Goal: Check status: Check status

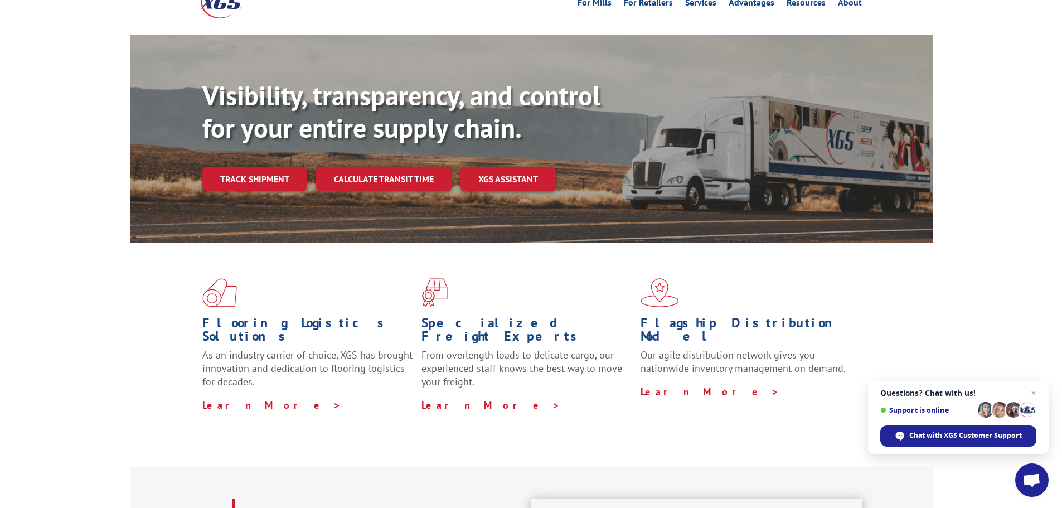
scroll to position [56, 0]
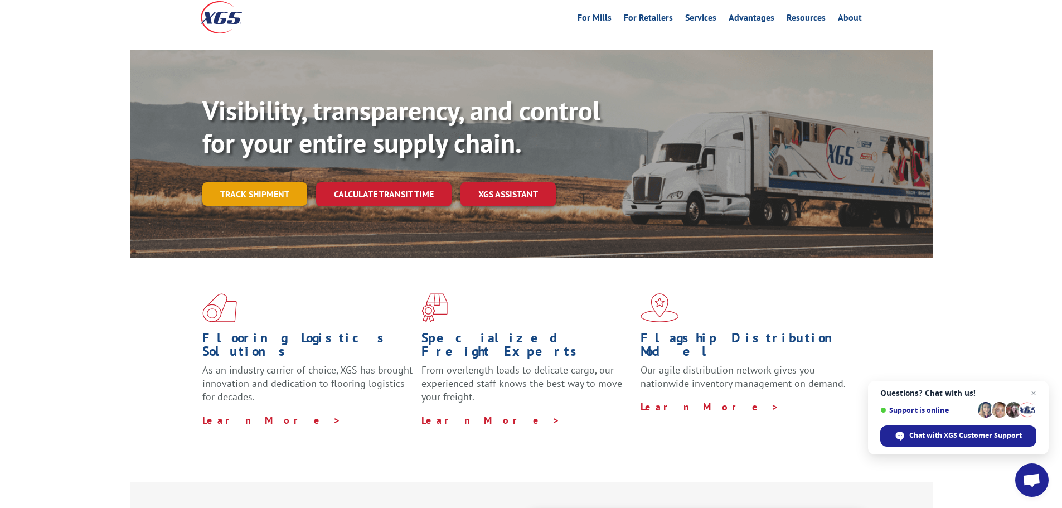
click at [266, 182] on link "Track shipment" at bounding box center [254, 193] width 105 height 23
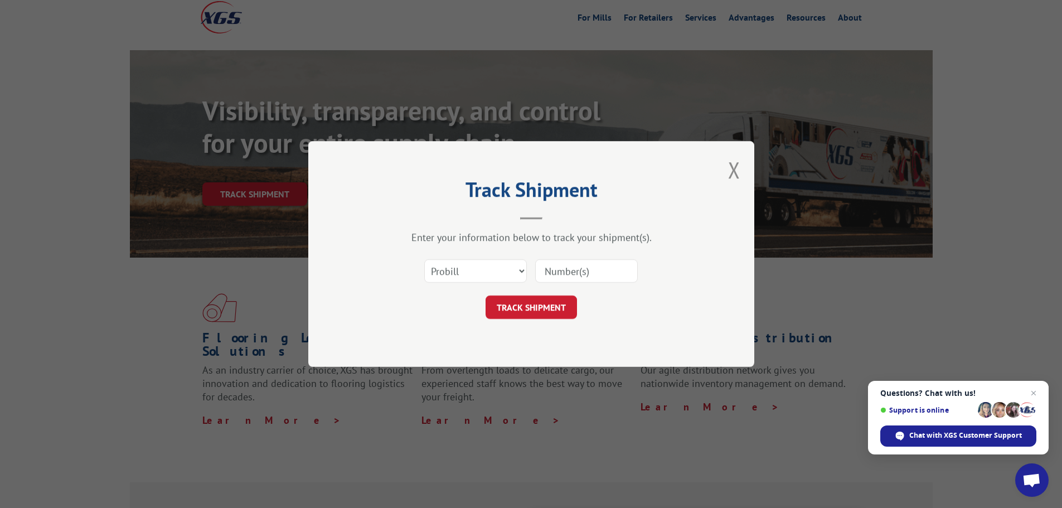
click at [568, 275] on input at bounding box center [586, 270] width 103 height 23
click at [525, 270] on select "Select category... Probill BOL PO" at bounding box center [475, 270] width 103 height 23
select select "bol"
click at [424, 259] on select "Select category... Probill BOL PO" at bounding box center [475, 270] width 103 height 23
click at [570, 276] on input at bounding box center [586, 270] width 103 height 23
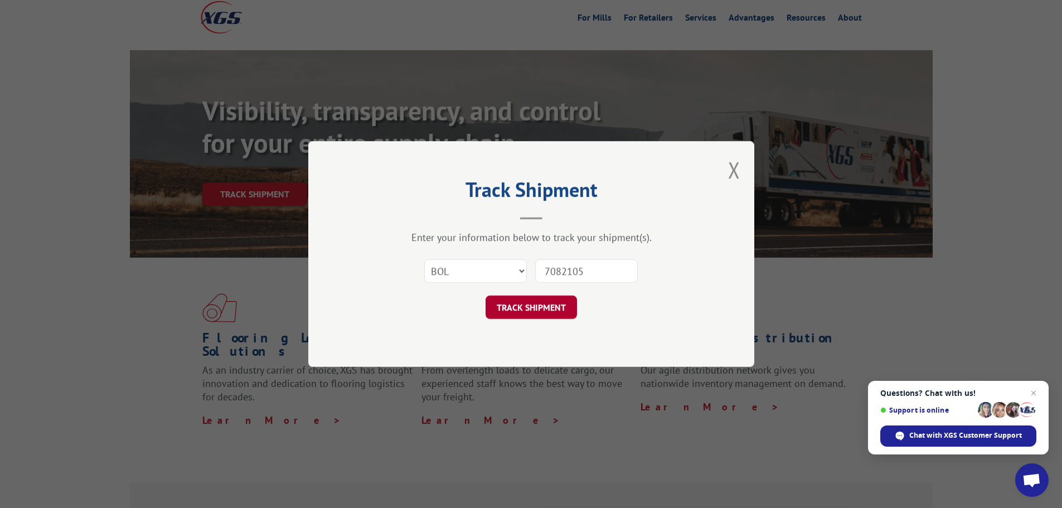
type input "7082105"
click at [546, 310] on button "TRACK SHIPMENT" at bounding box center [531, 307] width 91 height 23
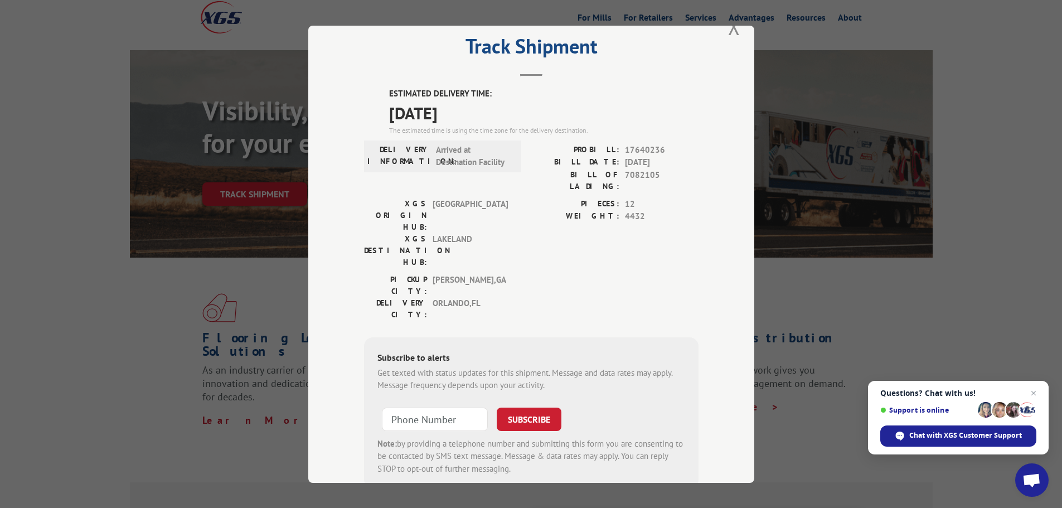
scroll to position [0, 0]
